Goal: Transaction & Acquisition: Book appointment/travel/reservation

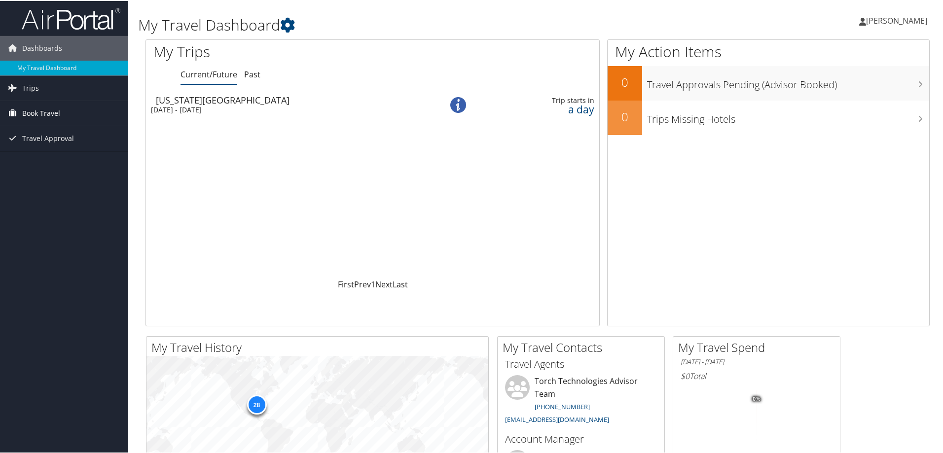
click at [39, 113] on span "Book Travel" at bounding box center [41, 112] width 38 height 25
click at [44, 111] on span "Book Travel" at bounding box center [41, 112] width 38 height 25
click at [52, 164] on link "Book/Manage Online Trips" at bounding box center [64, 161] width 128 height 15
